Goal: Information Seeking & Learning: Learn about a topic

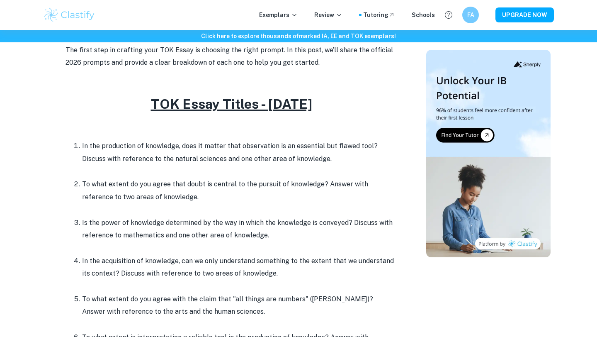
scroll to position [302, 0]
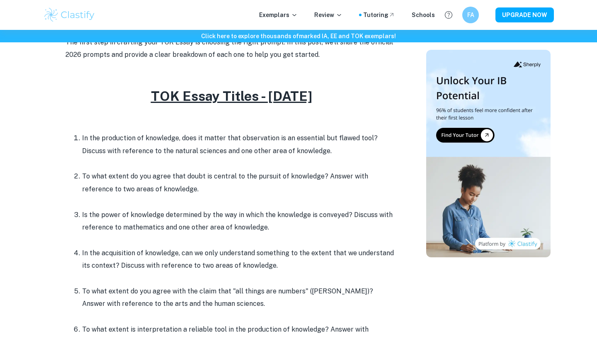
drag, startPoint x: 82, startPoint y: 136, endPoint x: 311, endPoint y: 156, distance: 229.5
click at [311, 156] on p "In the production of knowledge, does it matter that observation is an essential…" at bounding box center [239, 144] width 315 height 25
copy p "In the production of knowledge, does it matter that observation is an essential…"
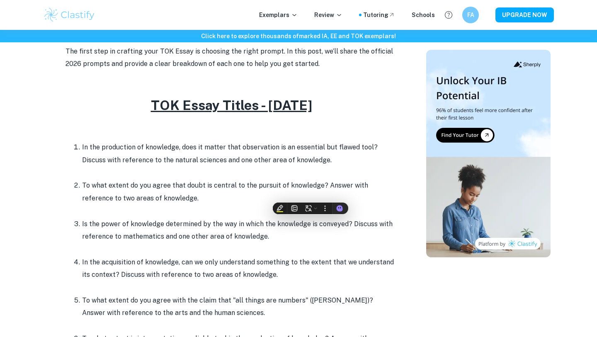
scroll to position [301, 0]
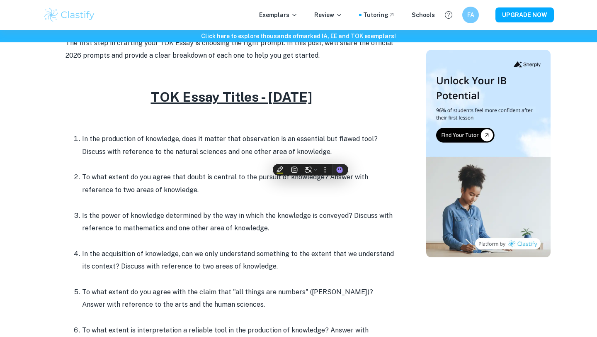
click at [148, 215] on p "Is the power of knowledge determined by the way in which the knowledge is conve…" at bounding box center [239, 222] width 315 height 25
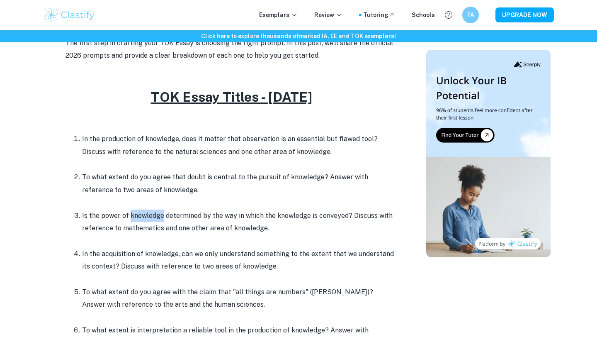
click at [148, 215] on p "Is the power of knowledge determined by the way in which the knowledge is conve…" at bounding box center [239, 222] width 315 height 25
click at [111, 214] on p "Is the power of knowledge determined by the way in which the knowledge is conve…" at bounding box center [239, 222] width 315 height 25
drag, startPoint x: 83, startPoint y: 213, endPoint x: 91, endPoint y: 216, distance: 8.4
click at [91, 216] on p "Is the power of knowledge determined by the way in which the knowledge is conve…" at bounding box center [239, 222] width 315 height 25
click at [84, 214] on p "Is the power of knowledge determined by the way in which the knowledge is conve…" at bounding box center [239, 222] width 315 height 25
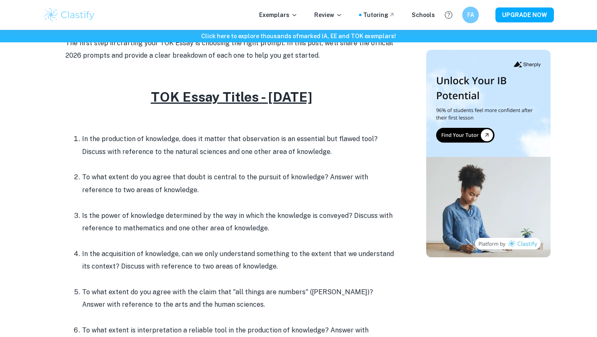
drag, startPoint x: 82, startPoint y: 214, endPoint x: 266, endPoint y: 229, distance: 184.4
click at [266, 229] on p "Is the power of knowledge determined by the way in which the knowledge is conve…" at bounding box center [239, 222] width 315 height 25
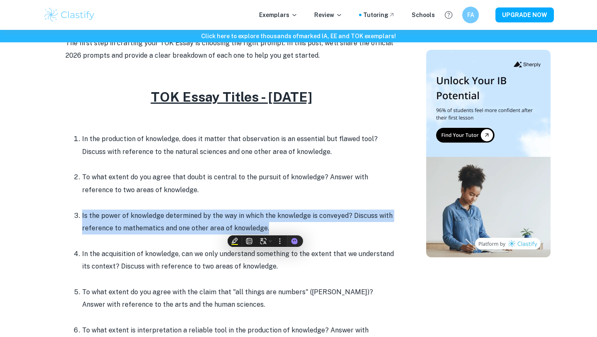
copy p "Is the power of knowledge determined by the way in which the knowledge is conve…"
